Goal: Find specific page/section: Find specific page/section

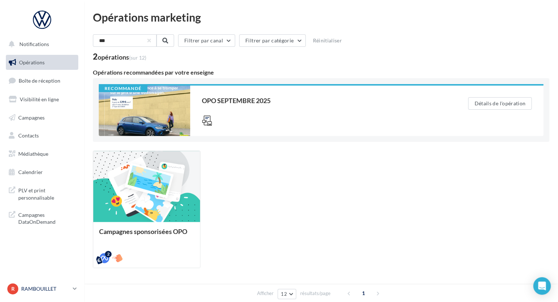
click at [73, 284] on link "R RAMBOUILLET vw-mafr-78120" at bounding box center [42, 289] width 72 height 14
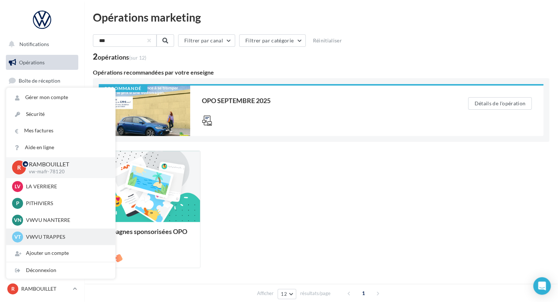
click at [48, 236] on p "VWVU TRAPPES" at bounding box center [66, 236] width 80 height 7
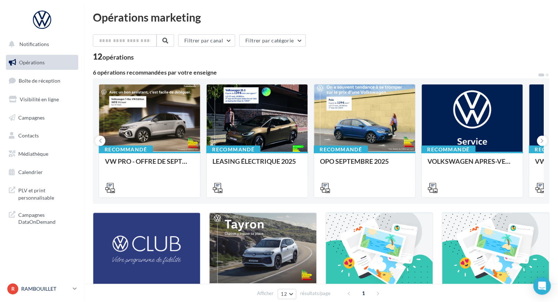
click at [47, 291] on p "RAMBOUILLET" at bounding box center [45, 288] width 49 height 7
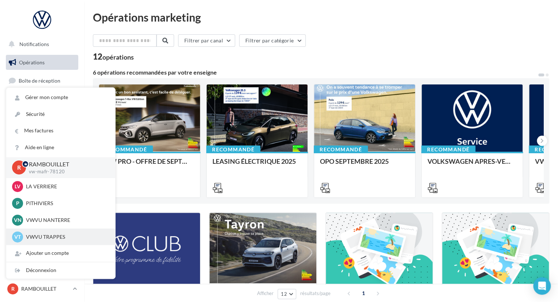
click at [57, 236] on p "VWVU TRAPPES" at bounding box center [66, 236] width 80 height 7
